Goal: Information Seeking & Learning: Learn about a topic

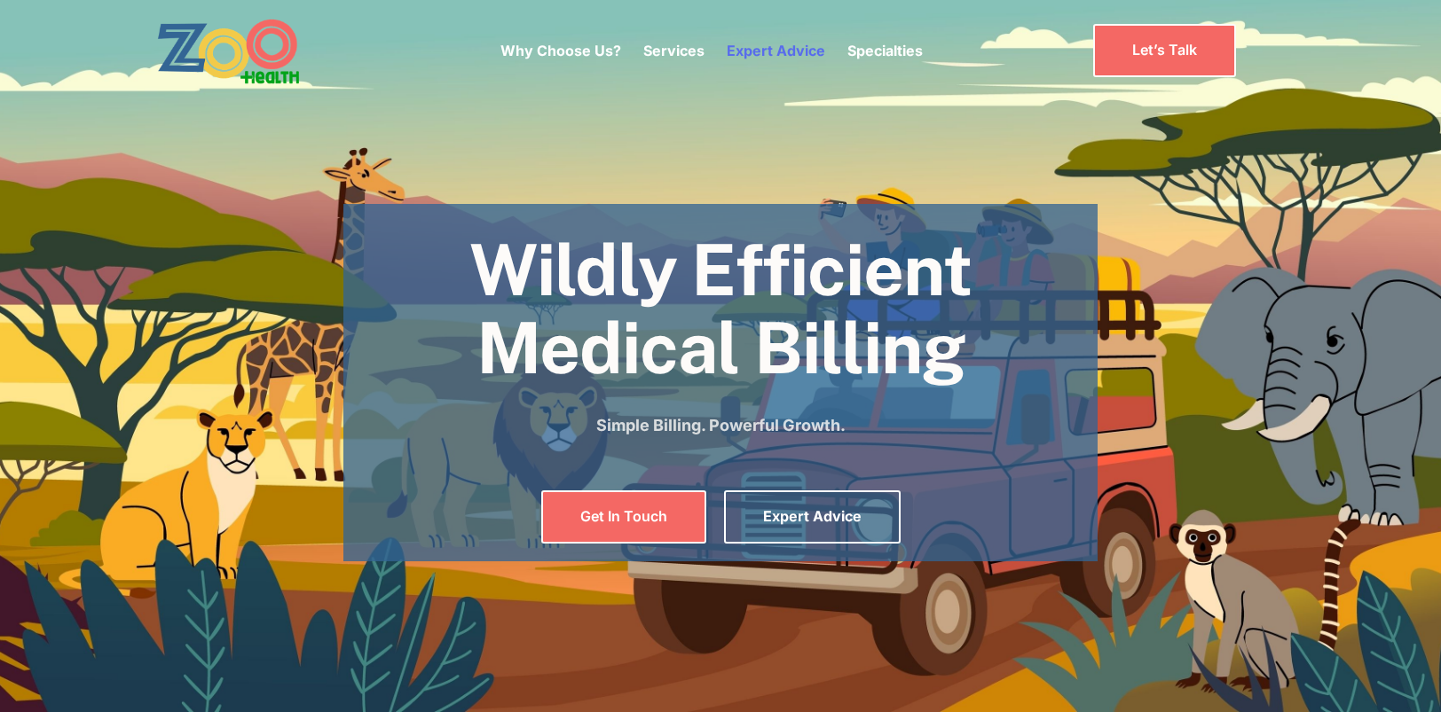
click at [778, 54] on link "Expert Advice" at bounding box center [776, 51] width 98 height 18
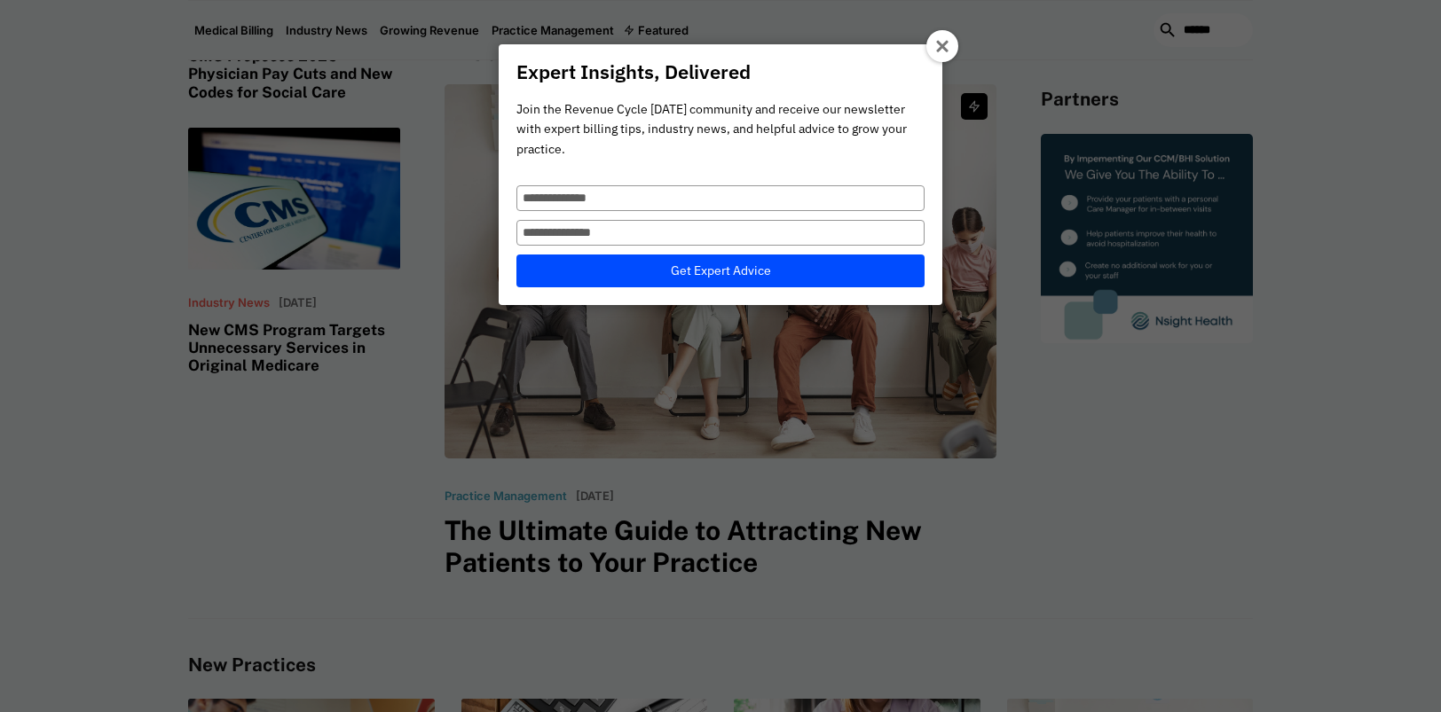
scroll to position [710, 0]
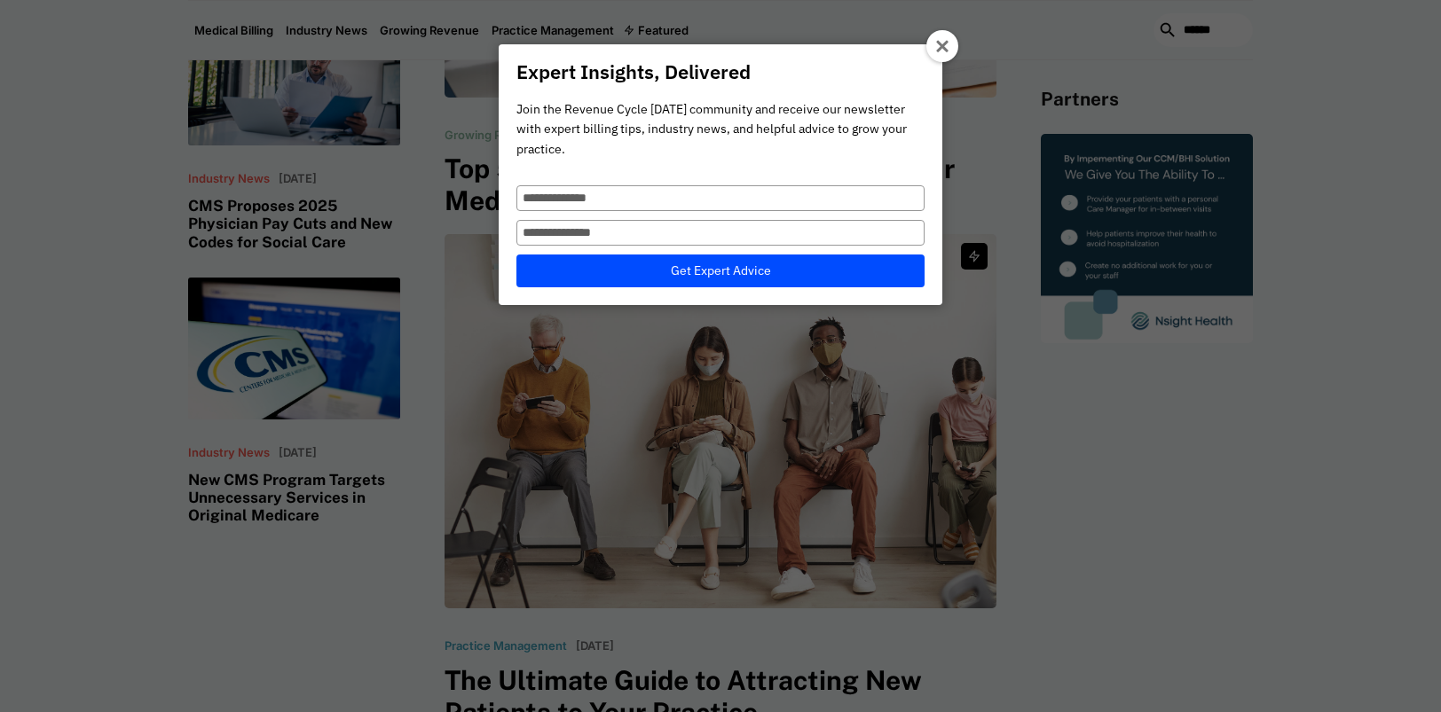
click at [936, 44] on icon at bounding box center [943, 47] width 14 height 14
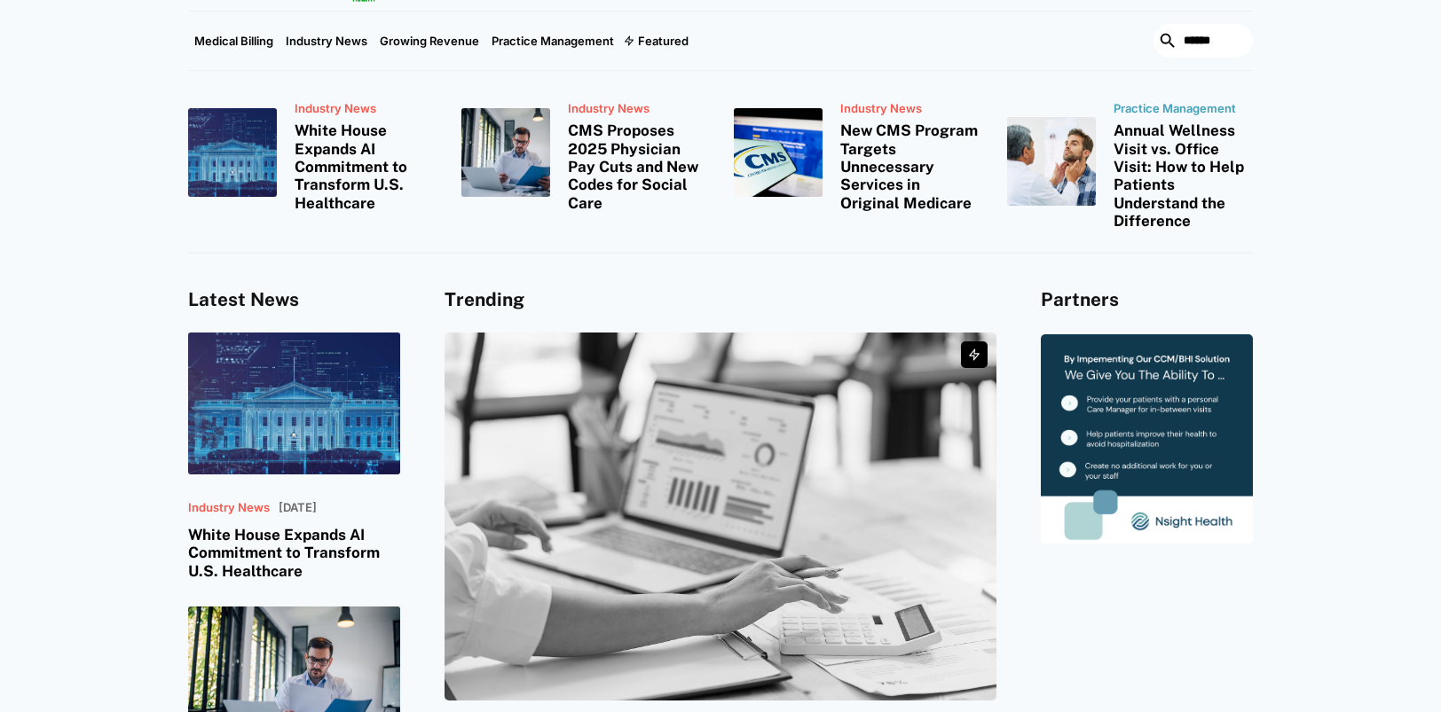
scroll to position [0, 0]
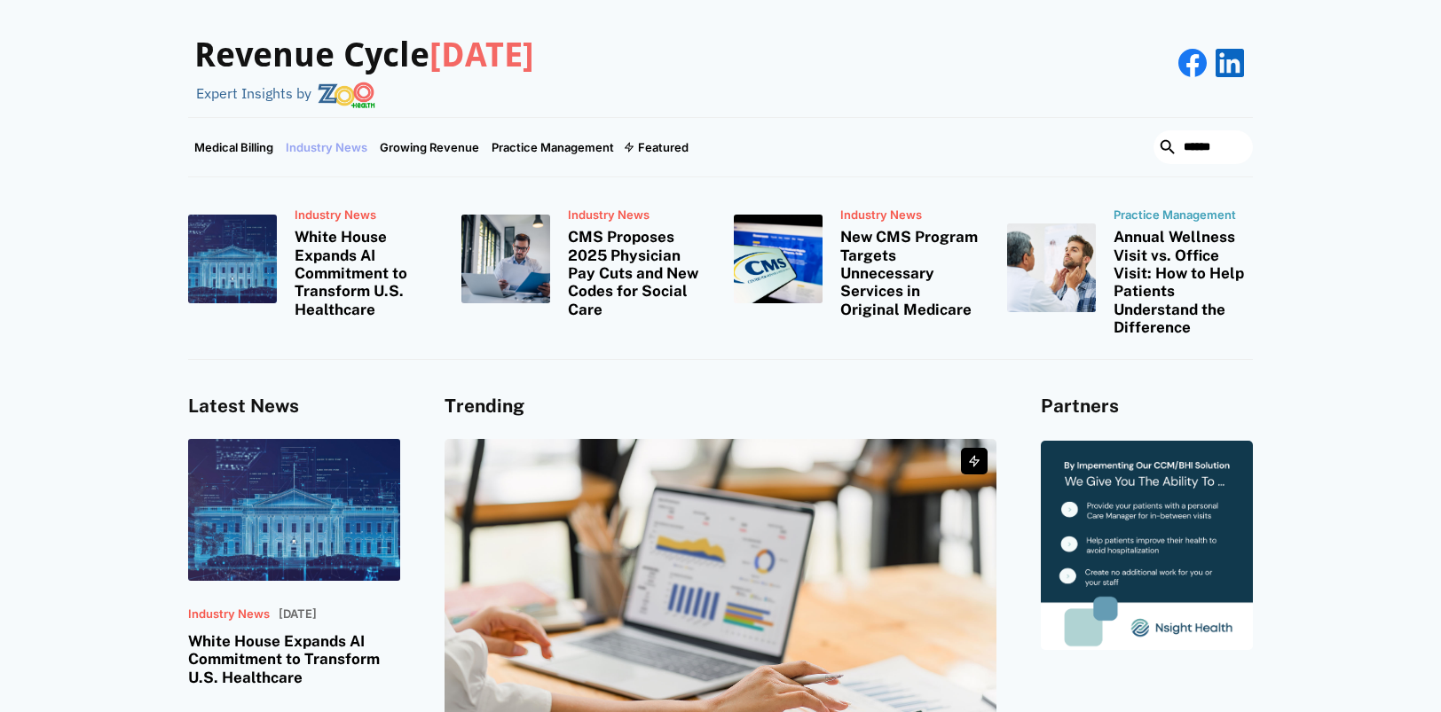
click at [339, 148] on link "Industry News" at bounding box center [326, 147] width 94 height 59
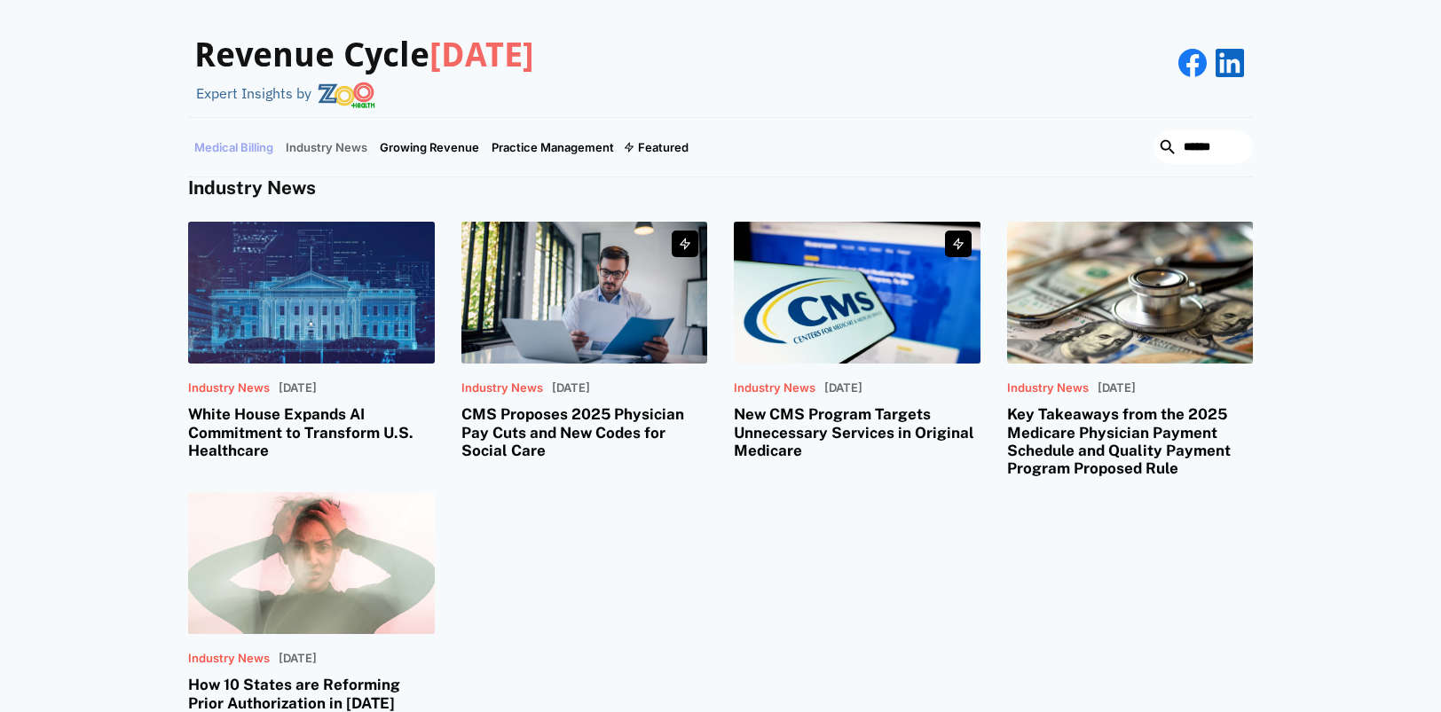
click at [248, 145] on link "Medical Billing" at bounding box center [233, 147] width 91 height 59
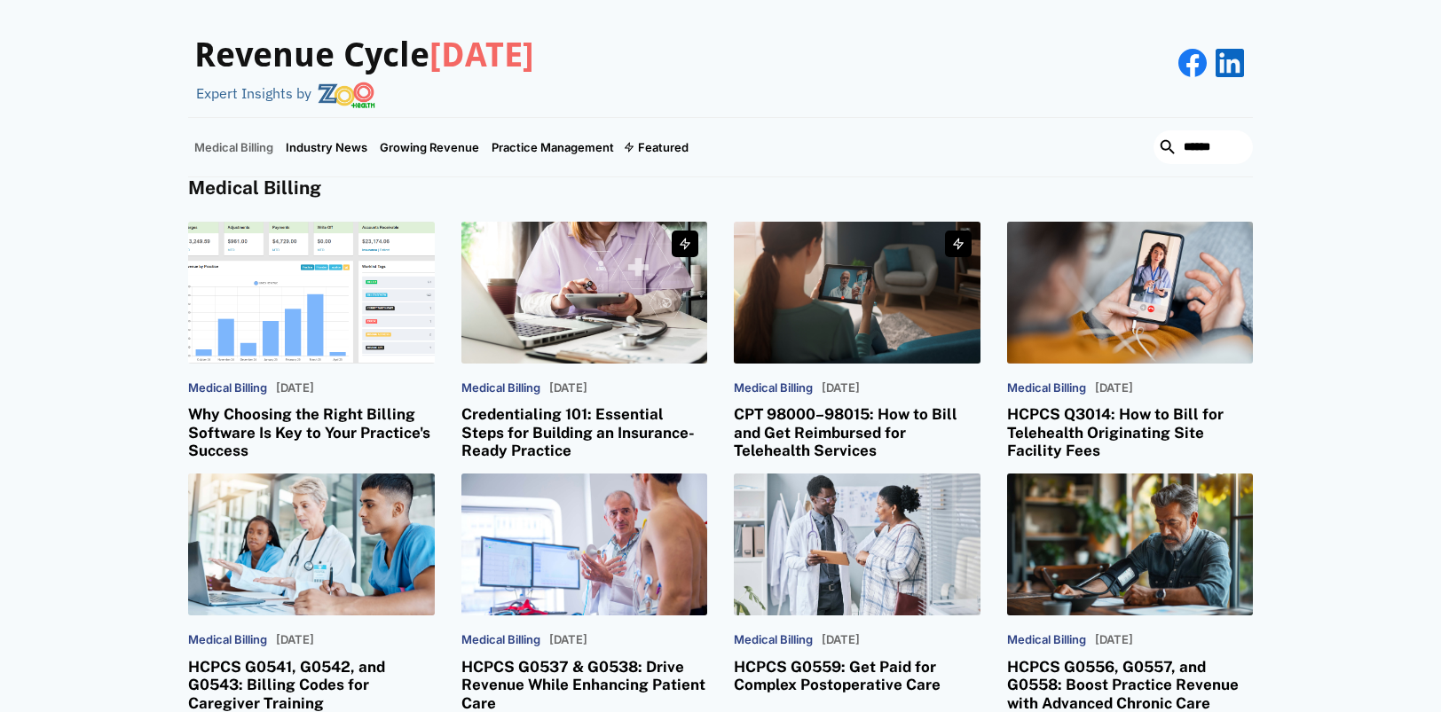
click at [234, 144] on link "Medical Billing" at bounding box center [233, 147] width 91 height 59
click at [237, 141] on link "Medical Billing" at bounding box center [233, 147] width 91 height 59
click at [254, 67] on h3 "Revenue Cycle Today" at bounding box center [364, 55] width 340 height 41
